Goal: Transaction & Acquisition: Purchase product/service

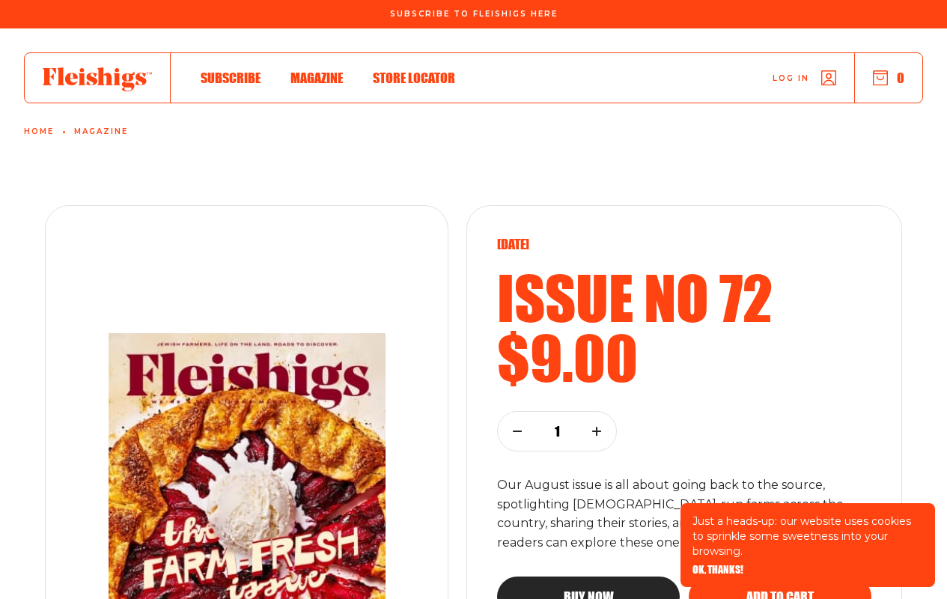
click at [717, 565] on span "OK, THANKS!" at bounding box center [718, 559] width 51 height 10
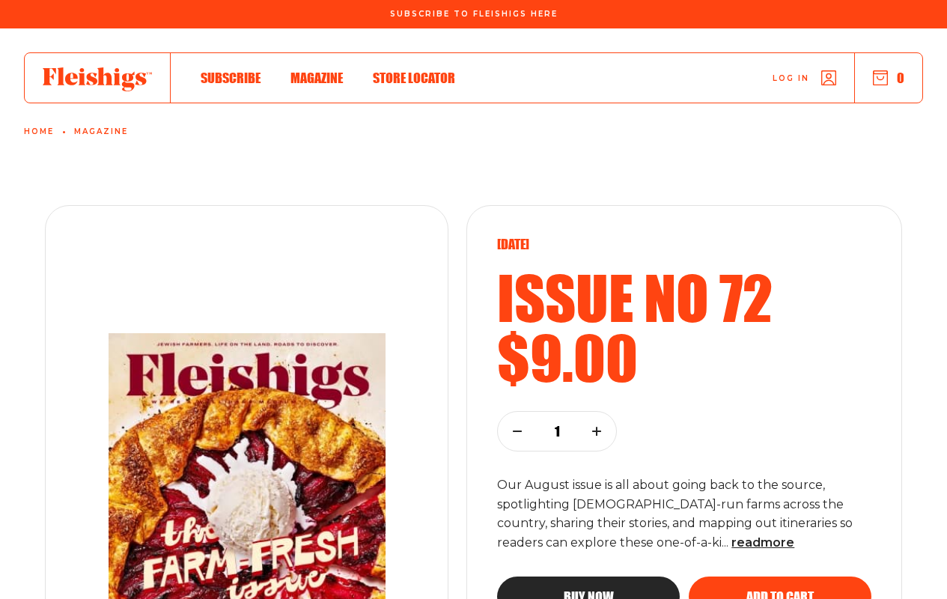
click at [780, 590] on span "Add to cart" at bounding box center [780, 583] width 67 height 13
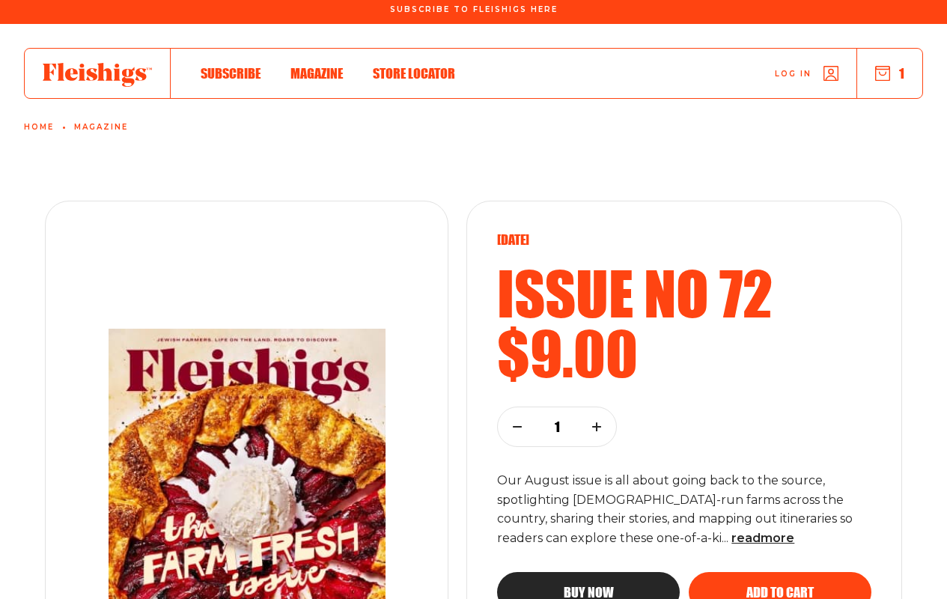
click at [780, 579] on span "Add to cart" at bounding box center [780, 578] width 67 height 13
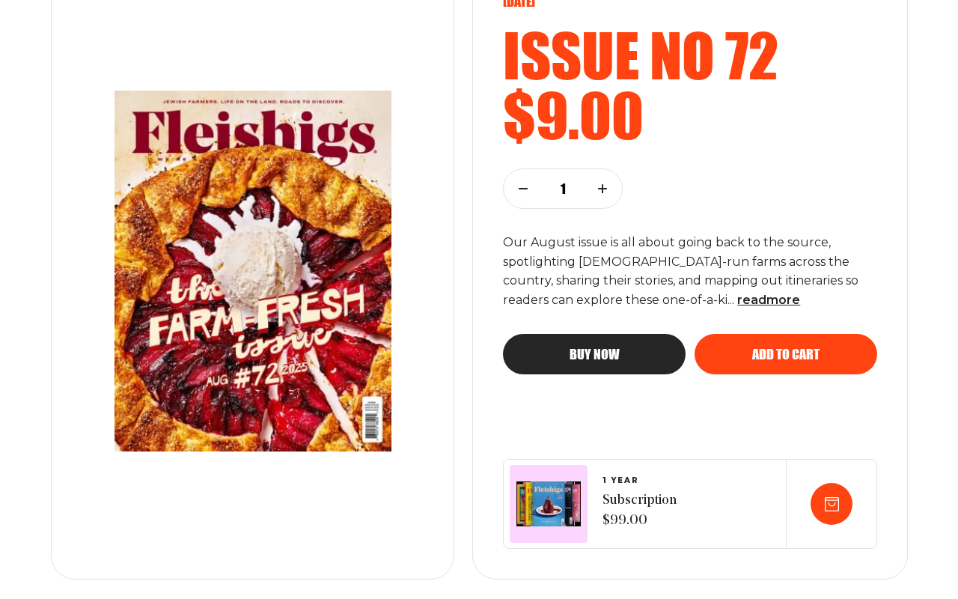
scroll to position [317, 0]
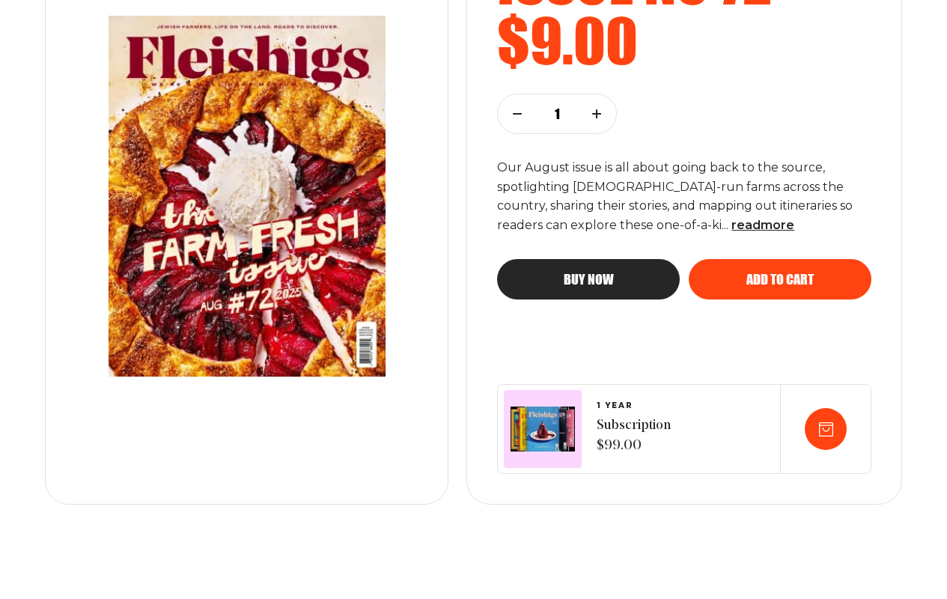
click at [589, 273] on span "Buy now" at bounding box center [589, 265] width 50 height 13
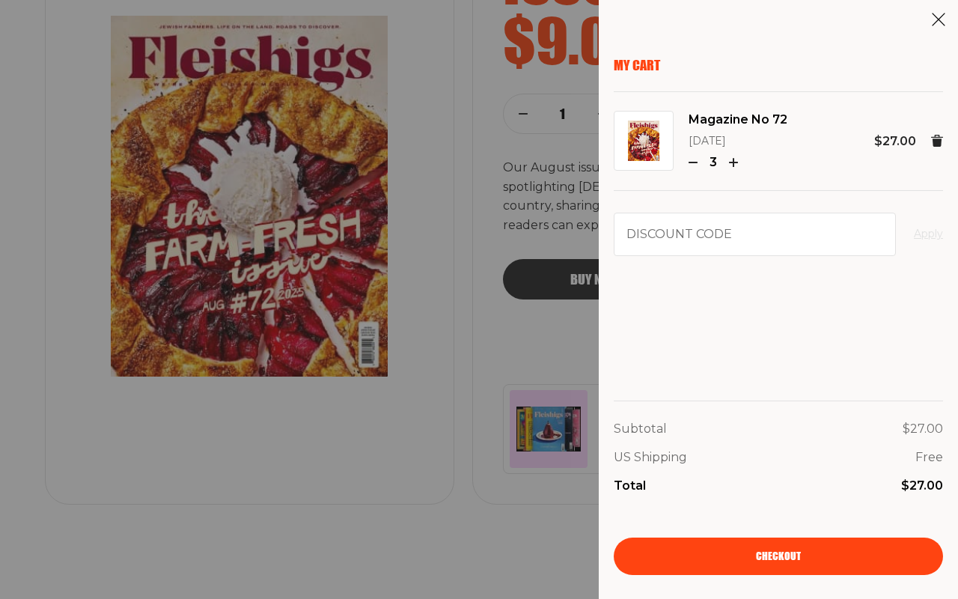
click at [779, 551] on span "Checkout" at bounding box center [778, 546] width 45 height 10
